Goal: Navigation & Orientation: Find specific page/section

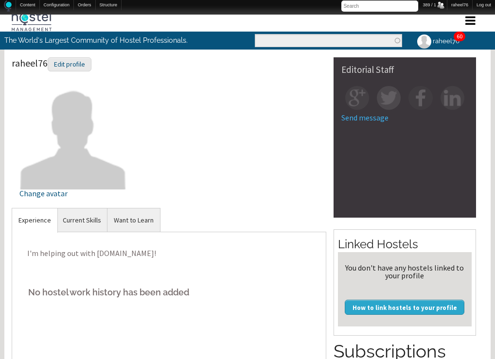
click at [458, 35] on link "60" at bounding box center [459, 36] width 6 height 7
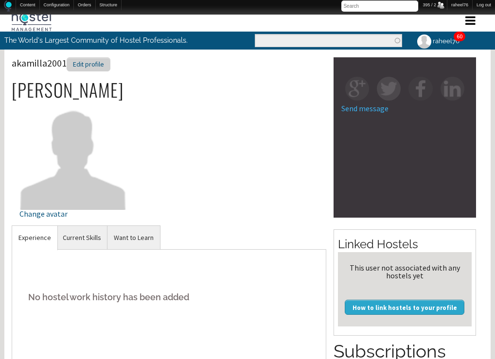
click at [88, 67] on div "Edit profile" at bounding box center [89, 64] width 44 height 14
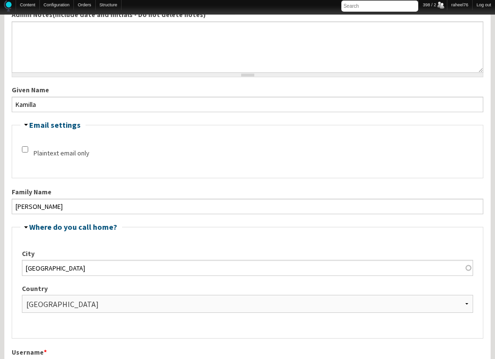
scroll to position [198, 0]
